Goal: Information Seeking & Learning: Learn about a topic

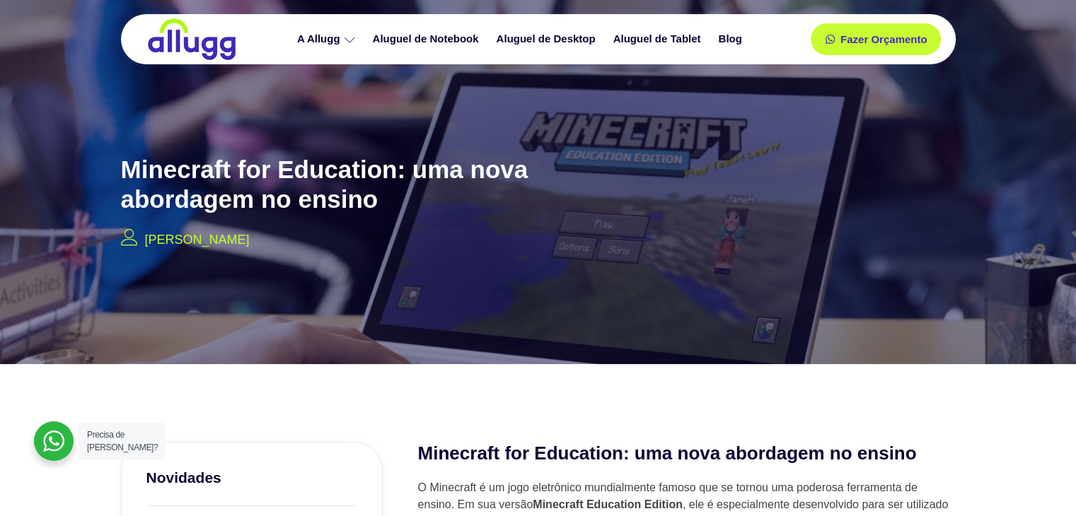
click at [244, 243] on p "[PERSON_NAME]" at bounding box center [197, 240] width 105 height 19
click at [241, 241] on p "[PERSON_NAME]" at bounding box center [197, 240] width 105 height 19
click at [145, 239] on p "[PERSON_NAME]" at bounding box center [197, 240] width 105 height 19
click at [133, 250] on div "Minecraft for Education: uma nova abordagem no ensino Francisco Carmuega" at bounding box center [347, 200] width 467 height 116
click at [124, 245] on icon at bounding box center [129, 237] width 17 height 17
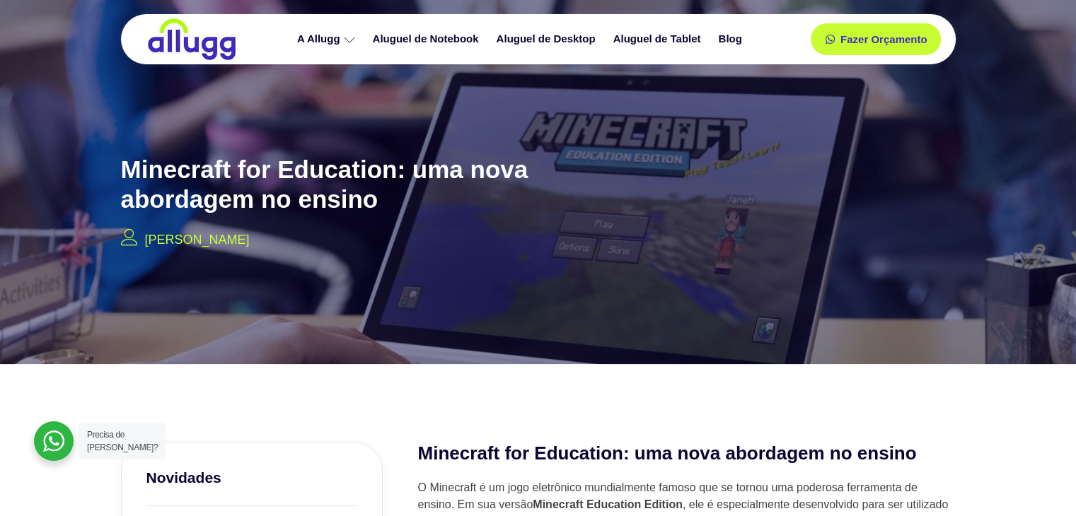
click at [124, 243] on icon at bounding box center [129, 237] width 17 height 17
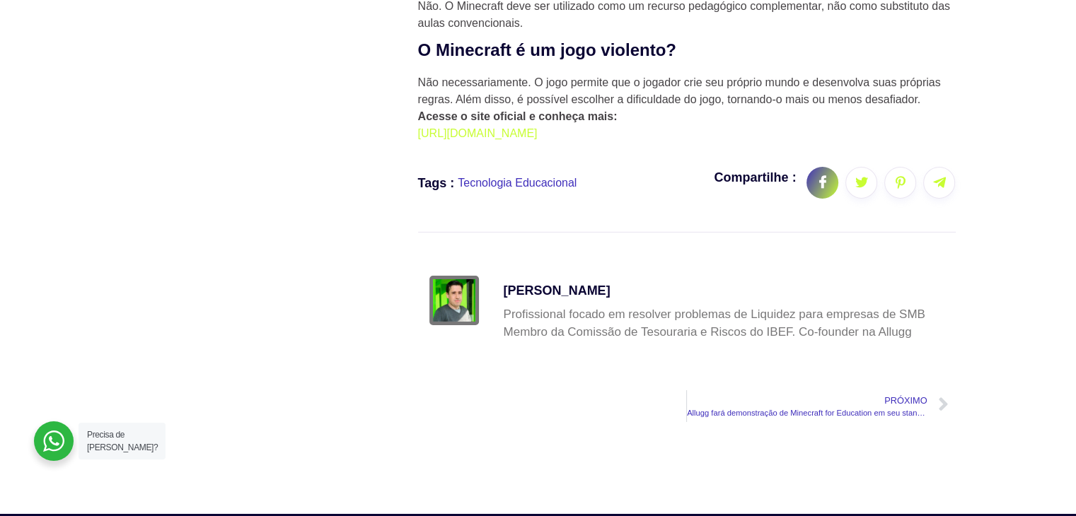
scroll to position [4951, 0]
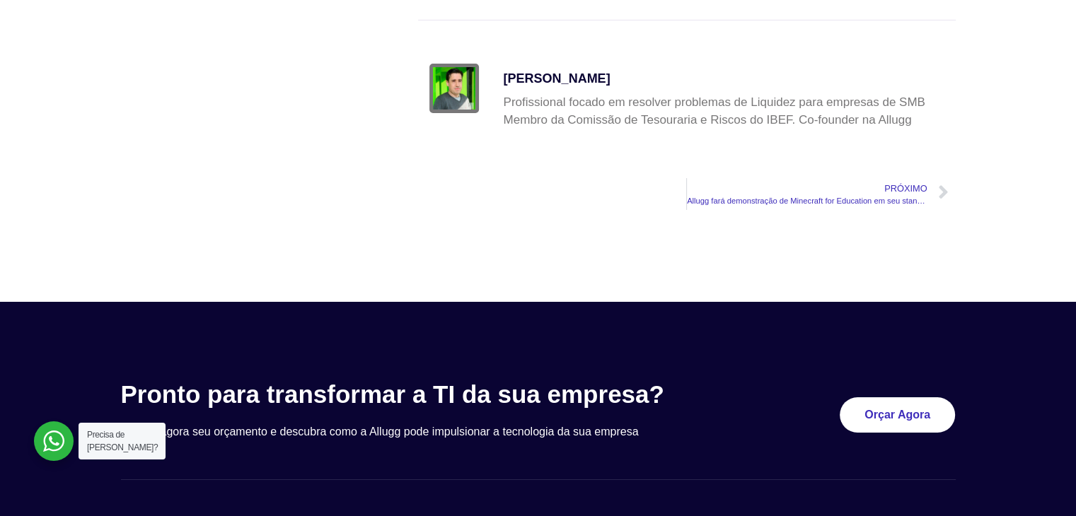
click at [832, 129] on div "Profissional focado em resolver problemas de Liquidez para empresas de SMB Memb…" at bounding box center [724, 111] width 441 height 36
drag, startPoint x: 771, startPoint y: 131, endPoint x: 747, endPoint y: 129, distance: 24.1
click at [757, 129] on div "Profissional focado em resolver problemas de Liquidez para empresas de SMB Memb…" at bounding box center [724, 111] width 441 height 36
drag, startPoint x: 732, startPoint y: 128, endPoint x: 668, endPoint y: 115, distance: 65.6
click at [699, 122] on div "Profissional focado em resolver problemas de Liquidez para empresas de SMB Memb…" at bounding box center [724, 111] width 441 height 36
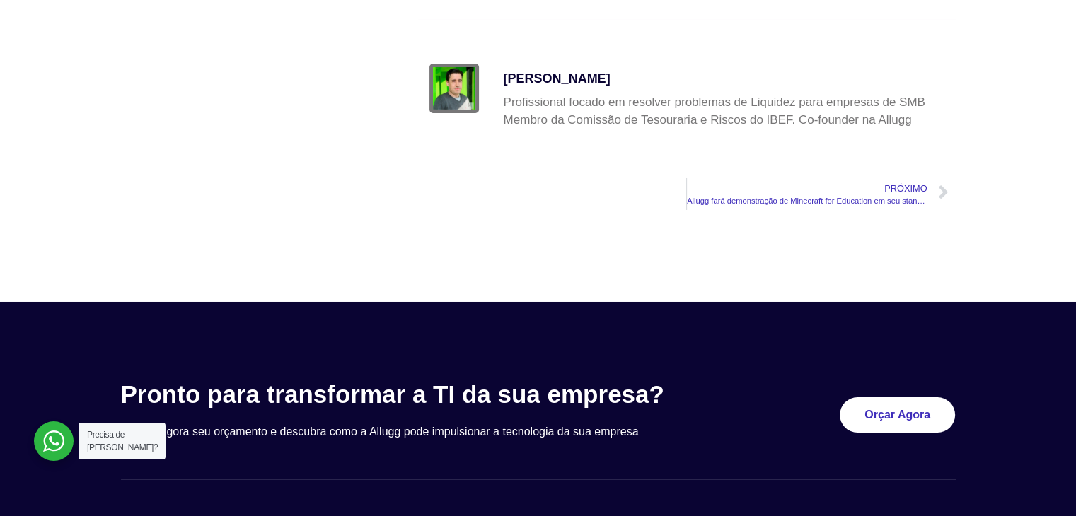
drag, startPoint x: 646, startPoint y: 114, endPoint x: 622, endPoint y: 122, distance: 25.3
click at [642, 115] on div "Profissional focado em resolver problemas de Liquidez para empresas de SMB Memb…" at bounding box center [724, 111] width 441 height 36
click at [597, 139] on div "Francisco Carmuega Profissional focado em resolver problemas de Liquidez para e…" at bounding box center [724, 102] width 441 height 76
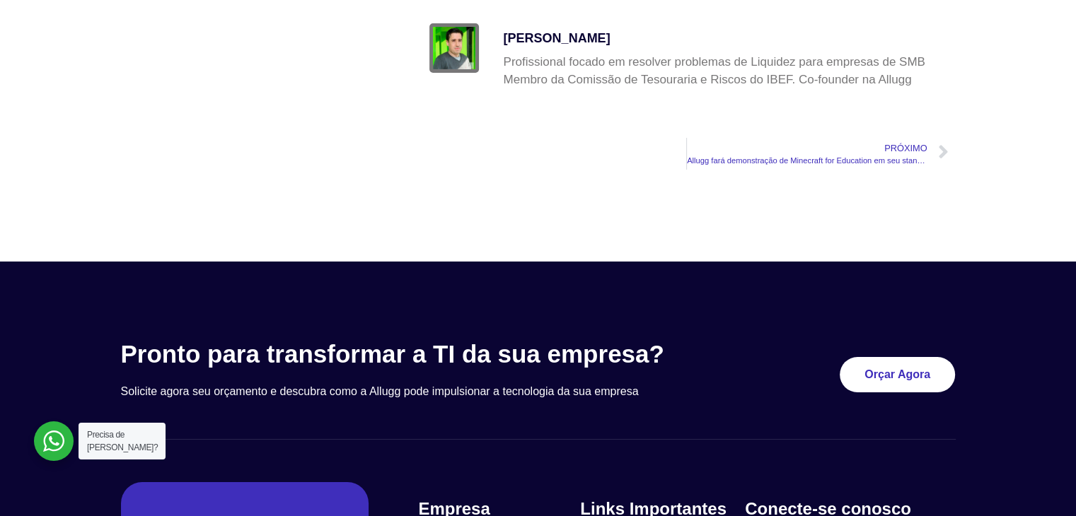
scroll to position [5274, 0]
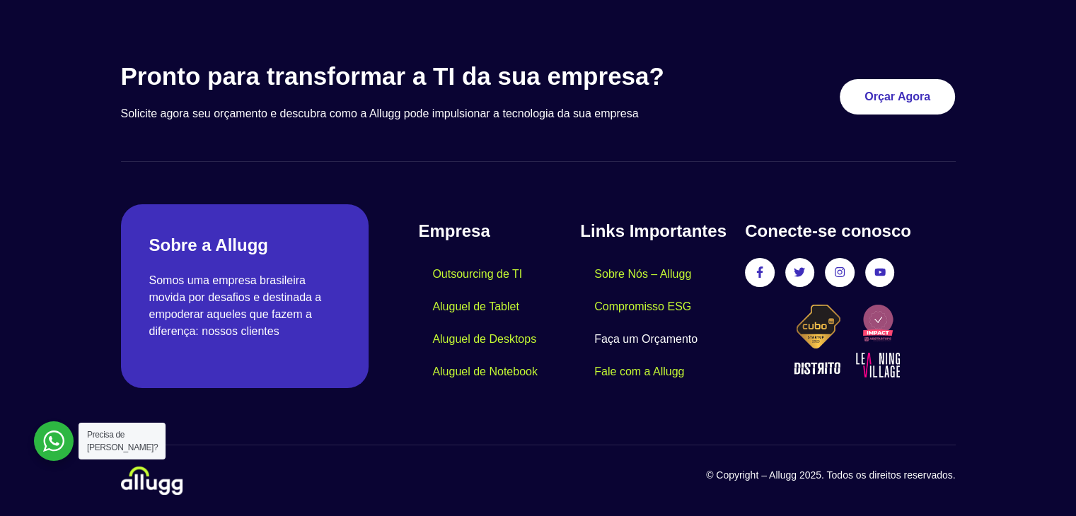
drag, startPoint x: 654, startPoint y: 351, endPoint x: 634, endPoint y: 351, distance: 19.8
drag, startPoint x: 634, startPoint y: 351, endPoint x: 586, endPoint y: 442, distance: 103.5
click at [586, 442] on div "Pronto para transformar a TI da sua empresa? Solicite agora seu orçamento e des…" at bounding box center [538, 277] width 849 height 447
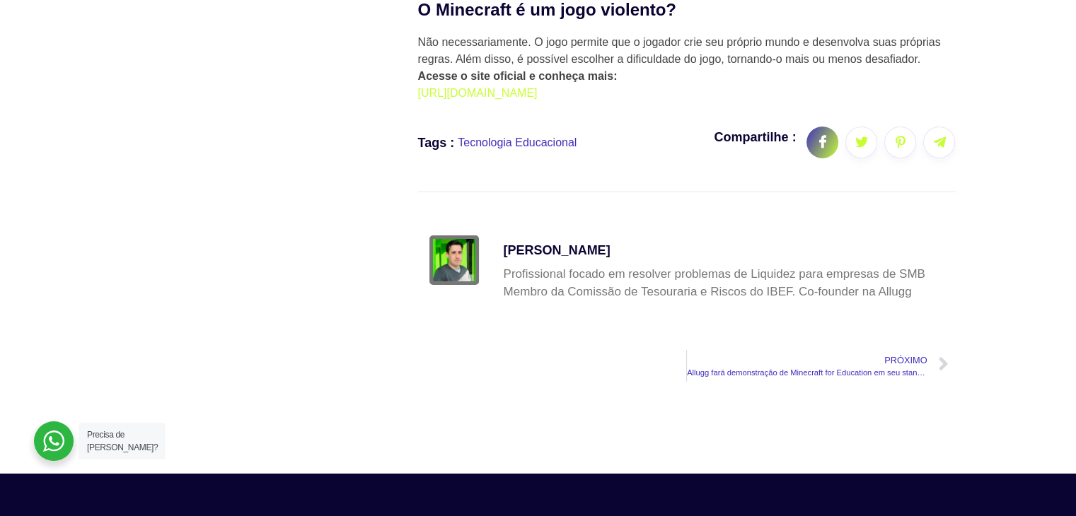
scroll to position [4638, 0]
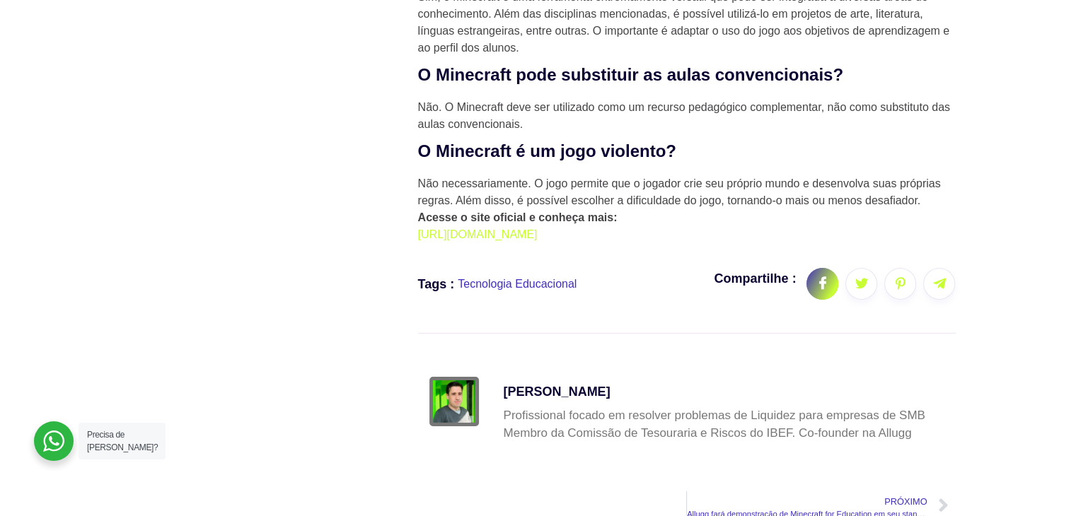
click at [813, 292] on link "social-share" at bounding box center [822, 284] width 32 height 32
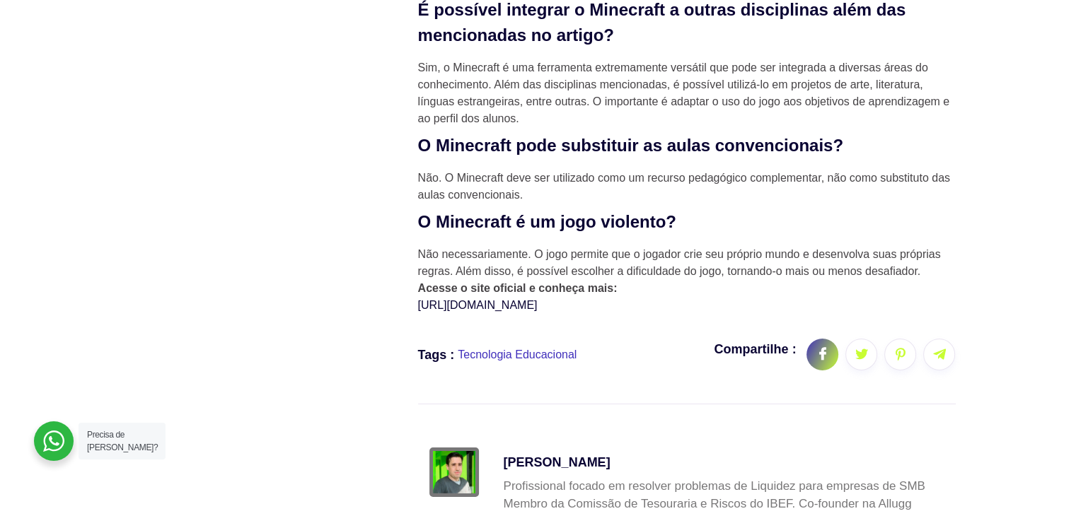
click at [538, 311] on link "https://education.minecraft.net/pt-br" at bounding box center [478, 305] width 120 height 12
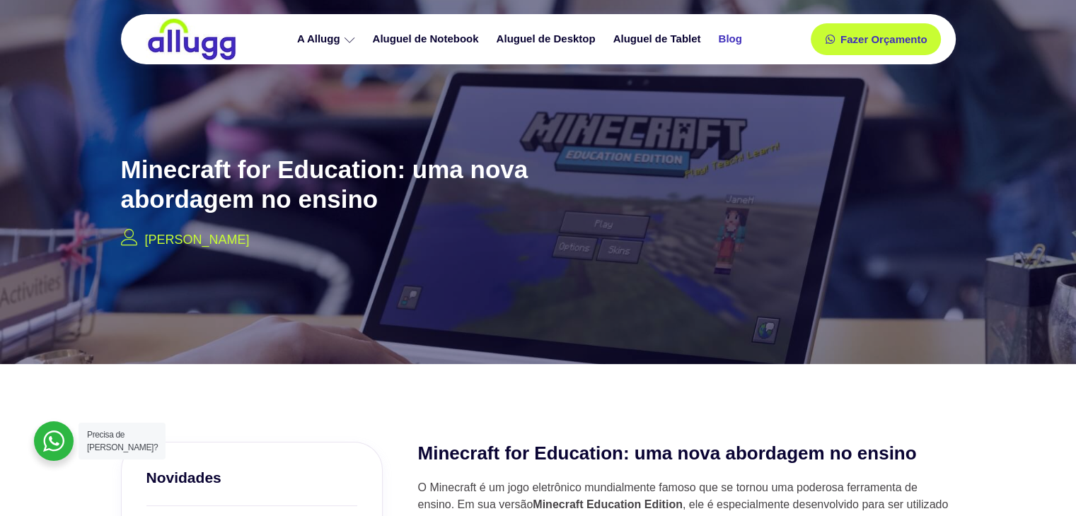
click at [725, 42] on link "Blog" at bounding box center [731, 39] width 41 height 25
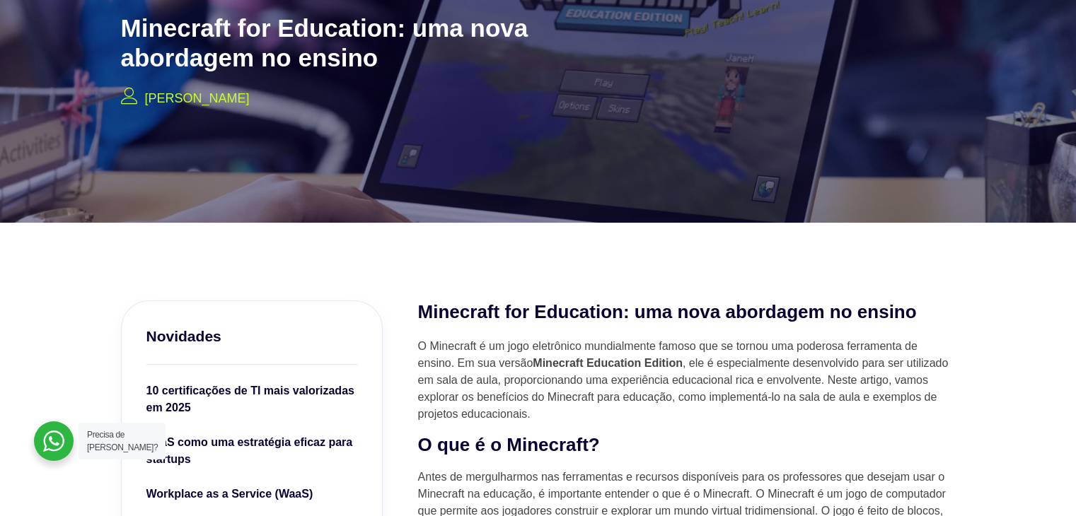
scroll to position [71, 0]
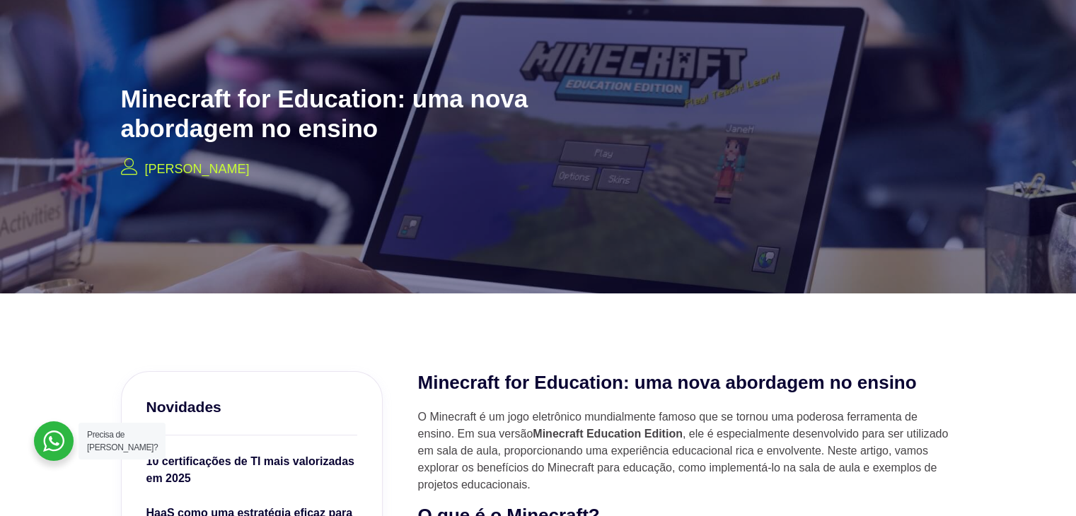
click at [216, 170] on p "[PERSON_NAME]" at bounding box center [197, 169] width 105 height 19
click at [105, 168] on div at bounding box center [538, 105] width 1076 height 378
click at [122, 173] on div "Minecraft for Education: uma nova abordagem no ensino [PERSON_NAME]" at bounding box center [347, 129] width 467 height 116
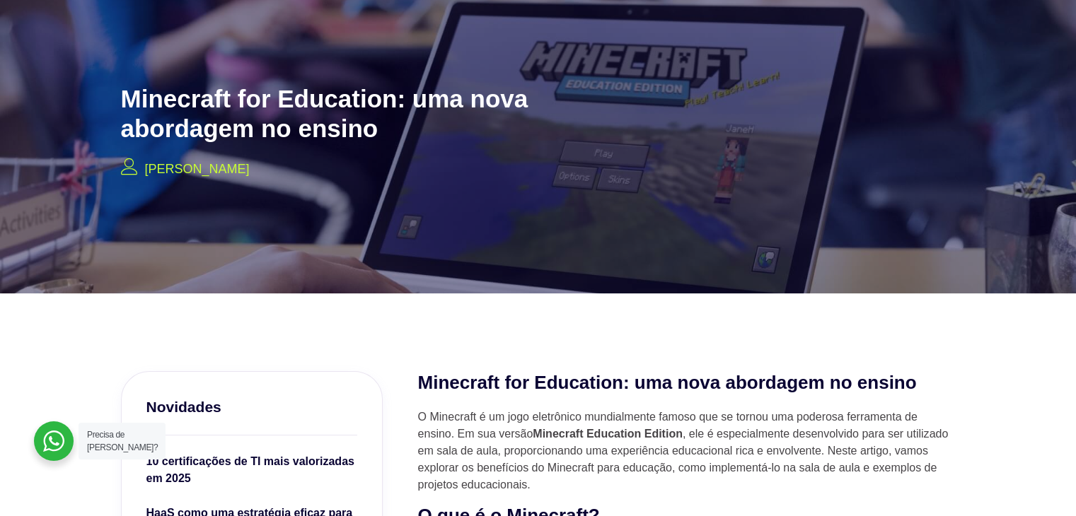
click at [122, 173] on icon at bounding box center [129, 166] width 17 height 17
click at [124, 173] on icon at bounding box center [129, 166] width 17 height 17
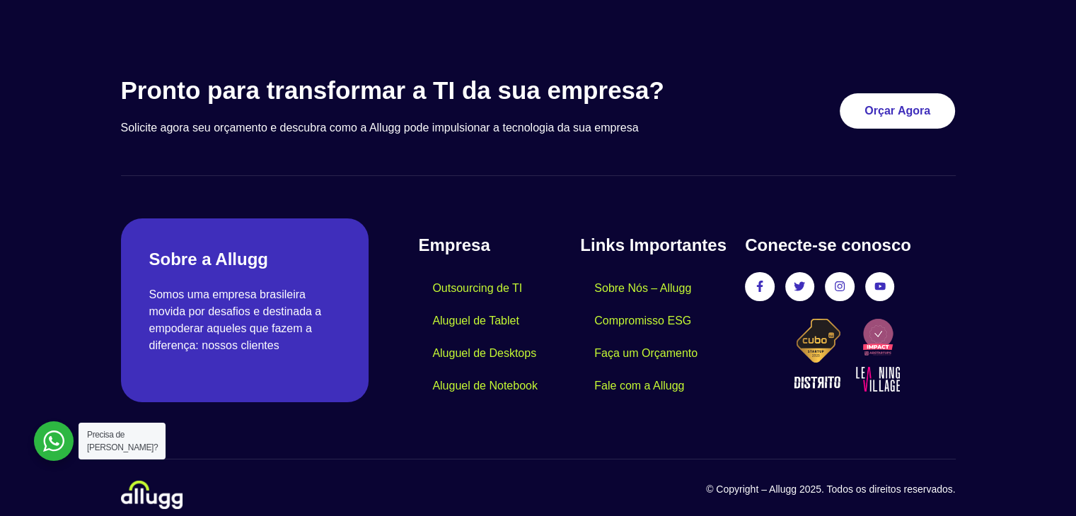
scroll to position [5274, 0]
